Goal: Information Seeking & Learning: Learn about a topic

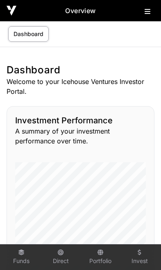
click at [147, 12] on icon at bounding box center [147, 11] width 6 height 7
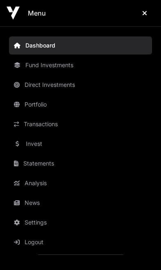
click at [49, 148] on link "Invest" at bounding box center [80, 144] width 143 height 18
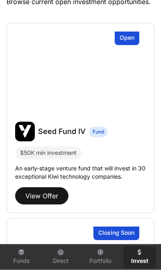
scroll to position [212, 0]
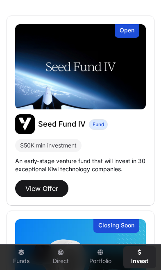
click at [46, 187] on button "View Offer" at bounding box center [41, 188] width 53 height 17
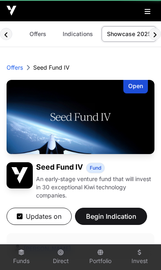
scroll to position [0, 3]
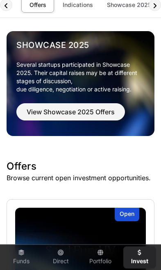
scroll to position [18, 0]
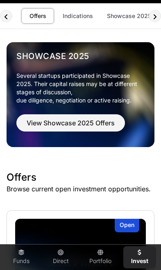
click at [97, 124] on span "View Showcase 2025 Offers" at bounding box center [71, 123] width 88 height 10
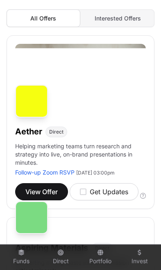
scroll to position [141, 0]
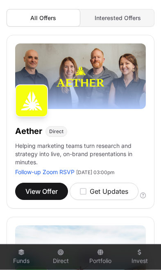
click at [86, 191] on icon "button" at bounding box center [83, 190] width 7 height 7
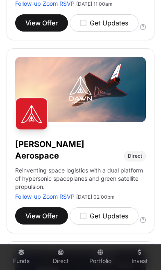
scroll to position [672, 0]
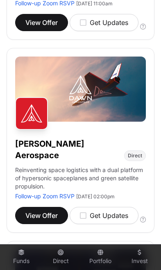
click at [85, 219] on icon "button" at bounding box center [83, 214] width 7 height 7
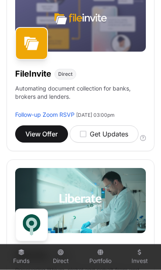
click at [88, 139] on div "Get Updates" at bounding box center [104, 134] width 48 height 10
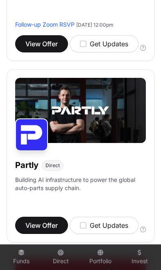
click at [86, 229] on icon "button" at bounding box center [83, 224] width 7 height 7
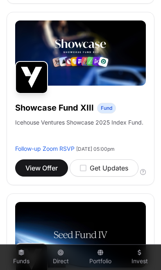
click at [87, 173] on div "Get Updates" at bounding box center [104, 168] width 48 height 10
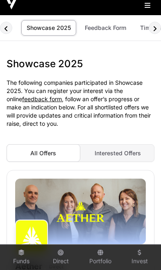
scroll to position [0, 0]
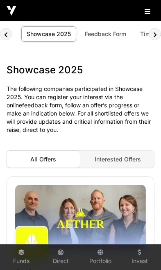
click at [121, 157] on span "Interested Offers" at bounding box center [117, 158] width 46 height 7
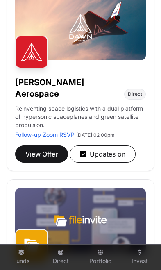
scroll to position [372, 0]
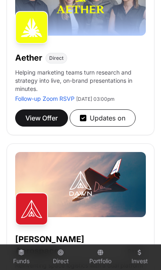
click at [49, 113] on span "View Offer" at bounding box center [41, 118] width 32 height 10
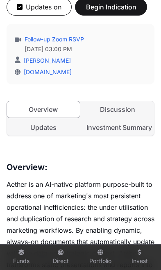
scroll to position [215, 0]
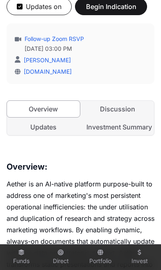
click at [133, 127] on link "Investment Summary" at bounding box center [117, 127] width 73 height 16
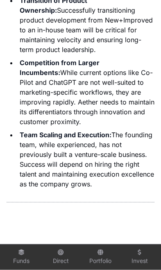
scroll to position [2908, 0]
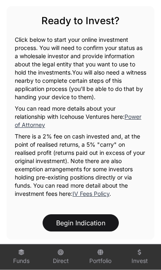
scroll to position [868, 0]
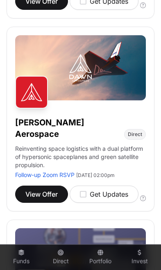
scroll to position [694, 0]
click at [32, 196] on span "View Offer" at bounding box center [41, 194] width 32 height 10
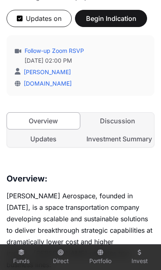
scroll to position [220, 0]
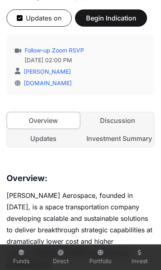
click at [128, 130] on link "Investment Summary" at bounding box center [117, 138] width 73 height 16
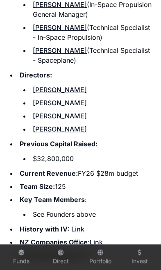
scroll to position [1445, 0]
click at [81, 225] on link "Link" at bounding box center [77, 229] width 13 height 8
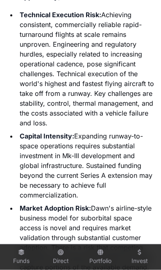
scroll to position [2881, 0]
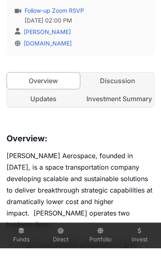
scroll to position [0, 3]
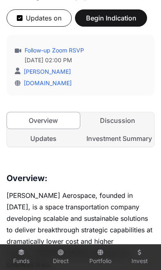
click at [127, 112] on link "Discussion" at bounding box center [117, 120] width 73 height 16
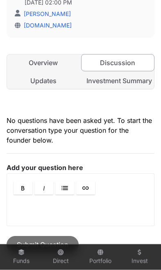
scroll to position [279, 0]
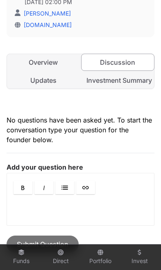
click at [39, 72] on link "Updates" at bounding box center [43, 80] width 73 height 16
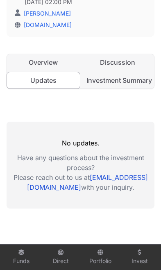
scroll to position [0, 3]
click at [131, 72] on link "Investment Summary" at bounding box center [117, 80] width 73 height 16
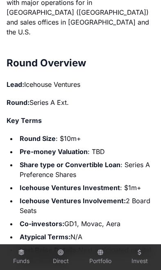
scroll to position [1061, 0]
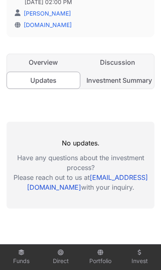
scroll to position [0, 3]
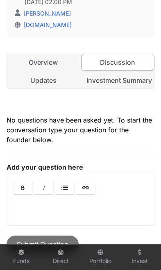
scroll to position [0, 3]
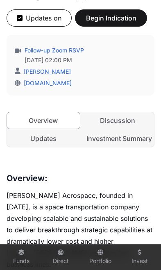
scroll to position [0, 3]
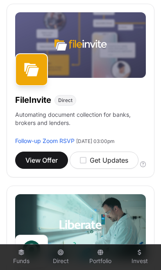
scroll to position [910, 0]
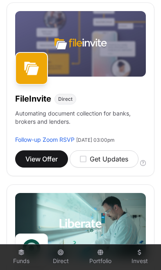
click at [42, 164] on span "View Offer" at bounding box center [41, 159] width 32 height 10
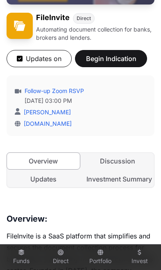
scroll to position [155, 0]
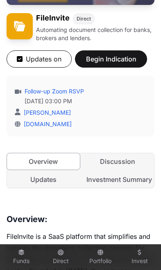
click at [133, 183] on link "Investment Summary" at bounding box center [117, 179] width 73 height 16
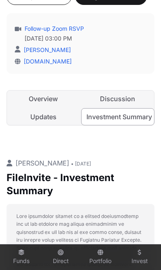
scroll to position [216, 0]
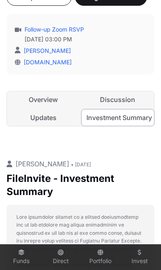
click at [33, 99] on link "Overview" at bounding box center [43, 99] width 73 height 16
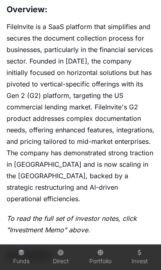
scroll to position [364, 0]
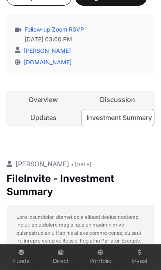
scroll to position [0, 3]
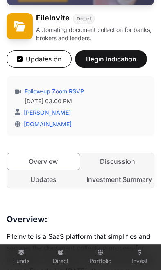
scroll to position [0, 3]
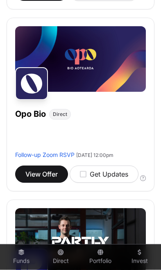
scroll to position [1259, 0]
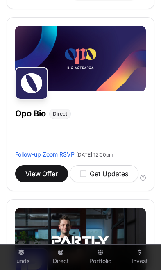
click at [40, 178] on span "View Offer" at bounding box center [41, 174] width 32 height 10
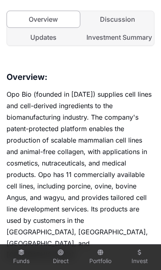
scroll to position [221, 0]
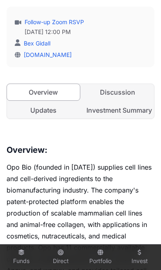
click at [124, 112] on link "Investment Summary" at bounding box center [117, 110] width 73 height 16
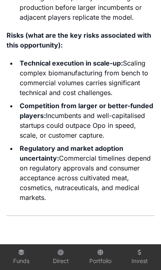
scroll to position [2567, 0]
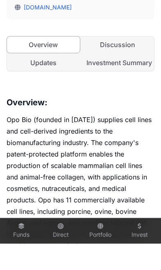
scroll to position [0, 3]
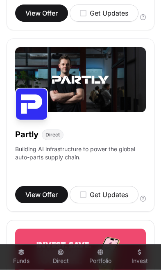
scroll to position [1421, 0]
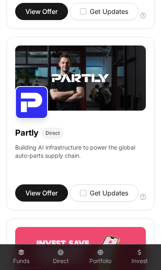
click at [41, 198] on span "View Offer" at bounding box center [41, 193] width 32 height 10
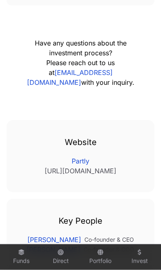
scroll to position [1390, 0]
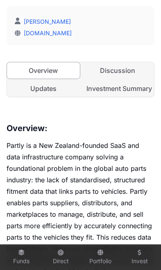
click at [125, 94] on link "Investment Summary" at bounding box center [117, 88] width 73 height 16
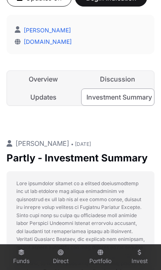
scroll to position [218, 0]
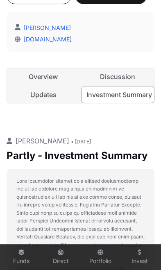
click at [52, 76] on link "Overview" at bounding box center [43, 76] width 73 height 16
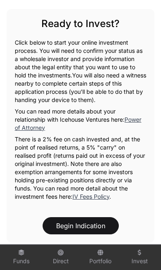
scroll to position [1155, 0]
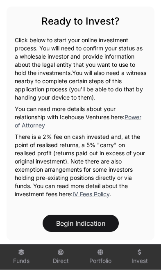
click at [104, 214] on button "Begin Indication" at bounding box center [81, 222] width 76 height 17
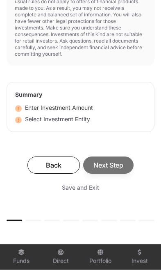
scroll to position [503, 0]
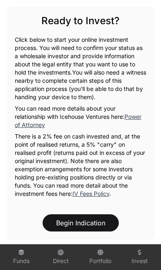
scroll to position [0, 3]
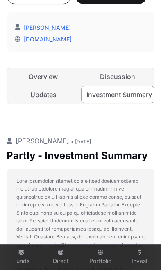
scroll to position [0, 3]
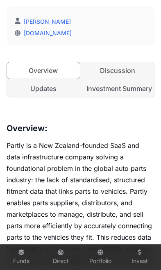
scroll to position [0, 3]
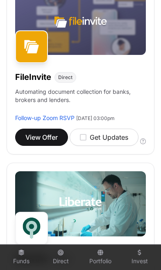
scroll to position [932, 0]
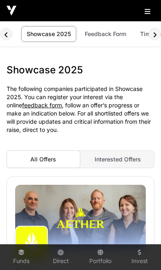
scroll to position [932, 0]
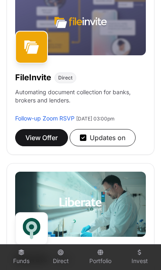
click at [19, 255] on link "Funds" at bounding box center [21, 257] width 33 height 22
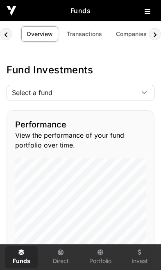
click at [142, 92] on icon at bounding box center [144, 93] width 6 height 6
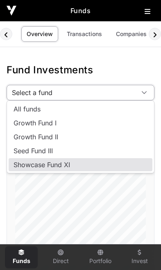
click at [73, 166] on li "Showcase Fund XI" at bounding box center [81, 164] width 144 height 13
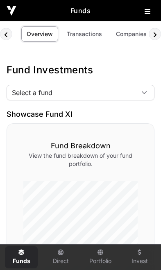
click at [149, 15] on button at bounding box center [149, 10] width 10 height 10
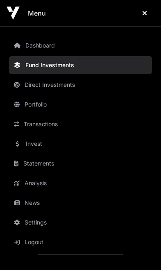
click at [30, 147] on link "Invest" at bounding box center [80, 144] width 143 height 18
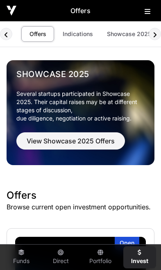
click at [98, 144] on span "View Showcase 2025 Offers" at bounding box center [71, 141] width 88 height 10
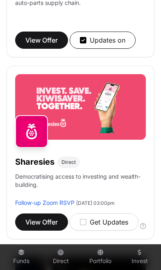
scroll to position [1575, 0]
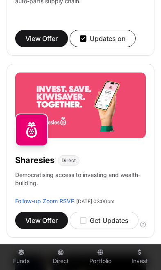
click at [40, 225] on span "View Offer" at bounding box center [41, 220] width 32 height 10
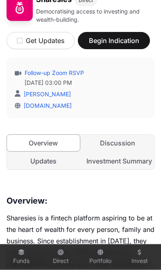
scroll to position [173, 0]
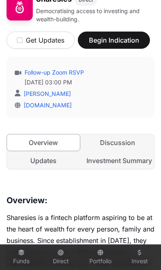
click at [121, 144] on link "Discussion" at bounding box center [117, 142] width 73 height 16
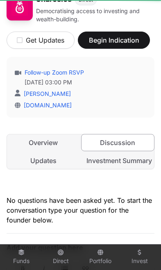
scroll to position [0, 3]
click at [30, 158] on link "Updates" at bounding box center [43, 160] width 73 height 16
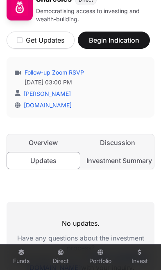
scroll to position [0, 3]
click at [135, 159] on link "Investment Summary" at bounding box center [117, 160] width 73 height 16
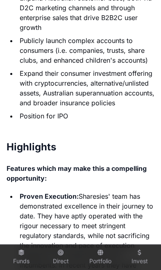
scroll to position [2538, 0]
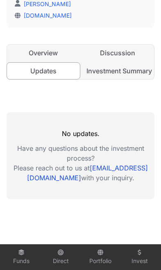
scroll to position [253, 0]
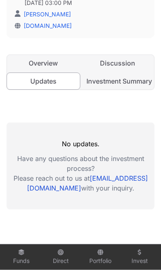
click at [31, 61] on link "Overview" at bounding box center [43, 63] width 73 height 16
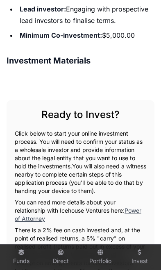
scroll to position [687, 0]
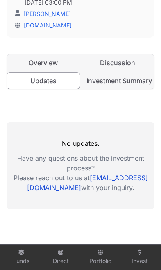
scroll to position [0, 3]
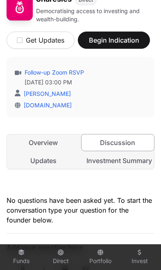
scroll to position [0, 3]
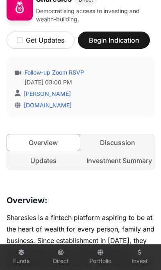
scroll to position [0, 3]
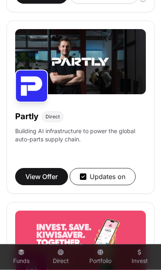
scroll to position [1438, 0]
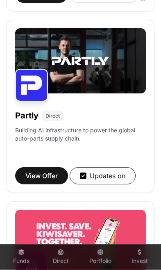
click at [88, 180] on div "Updates on" at bounding box center [102, 176] width 45 height 10
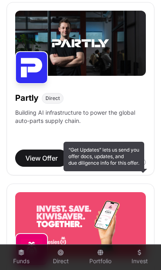
scroll to position [1455, 0]
click at [144, 165] on icon at bounding box center [143, 162] width 6 height 6
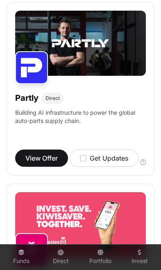
click at [141, 165] on icon at bounding box center [143, 162] width 6 height 6
click at [144, 165] on icon at bounding box center [143, 162] width 6 height 6
click at [145, 165] on icon at bounding box center [143, 162] width 6 height 6
click at [144, 165] on icon at bounding box center [143, 162] width 6 height 6
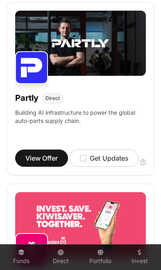
click at [144, 165] on icon at bounding box center [143, 162] width 6 height 6
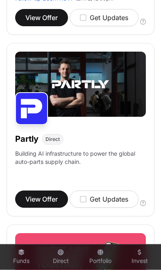
scroll to position [1417, 0]
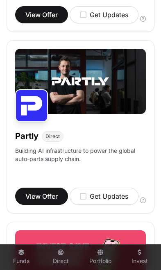
click at [147, 211] on div "Partly Direct Building AI infrastructure to power the global auto-parts supply …" at bounding box center [81, 126] width 148 height 173
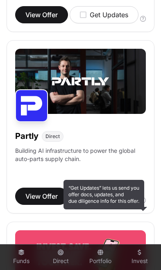
click at [145, 203] on icon at bounding box center [143, 200] width 6 height 6
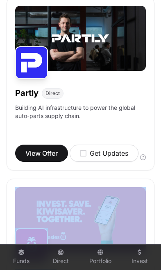
scroll to position [1460, 0]
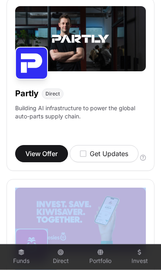
click at [144, 160] on icon at bounding box center [143, 158] width 6 height 6
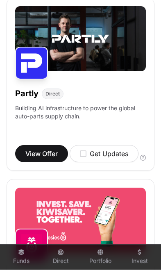
click at [144, 160] on icon at bounding box center [143, 158] width 6 height 6
click at [89, 158] on div "Get Updates" at bounding box center [104, 153] width 48 height 10
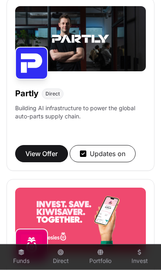
scroll to position [1460, 0]
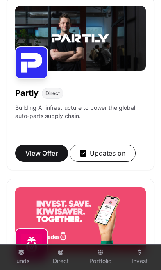
click at [99, 260] on link "Portfolio" at bounding box center [100, 257] width 33 height 22
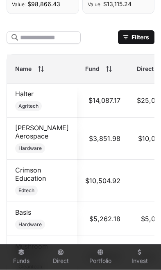
click at [37, 72] on th "Name" at bounding box center [42, 68] width 70 height 29
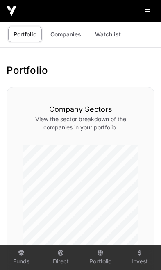
scroll to position [852, 0]
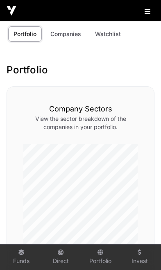
click at [71, 34] on link "Companies" at bounding box center [65, 34] width 41 height 16
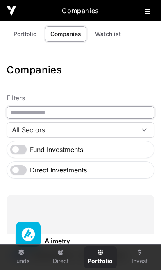
click at [78, 113] on input "text" at bounding box center [81, 112] width 148 height 13
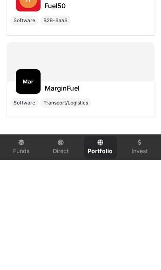
scroll to position [126, 0]
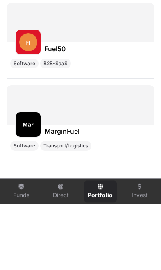
type input "****"
click at [30, 99] on img at bounding box center [28, 108] width 18 height 18
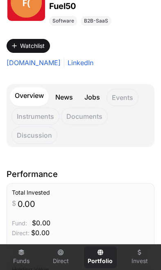
scroll to position [67, 0]
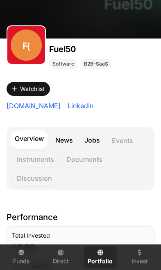
click at [67, 142] on link "News" at bounding box center [63, 140] width 27 height 17
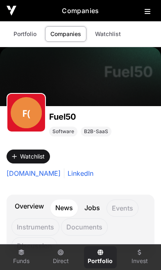
click at [22, 40] on link "Portfolio" at bounding box center [25, 34] width 34 height 16
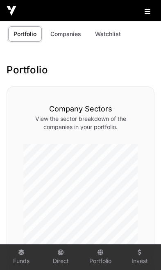
click at [146, 13] on icon at bounding box center [147, 11] width 6 height 7
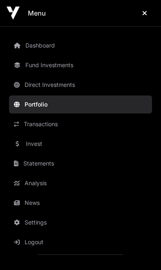
click at [44, 144] on link "Invest" at bounding box center [80, 144] width 143 height 18
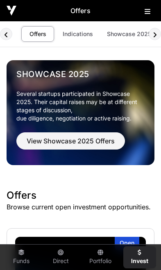
click at [118, 40] on link "Showcase 2025" at bounding box center [128, 34] width 55 height 16
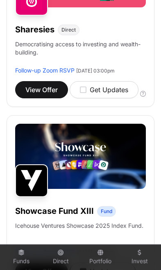
scroll to position [1705, 0]
